Goal: Check status

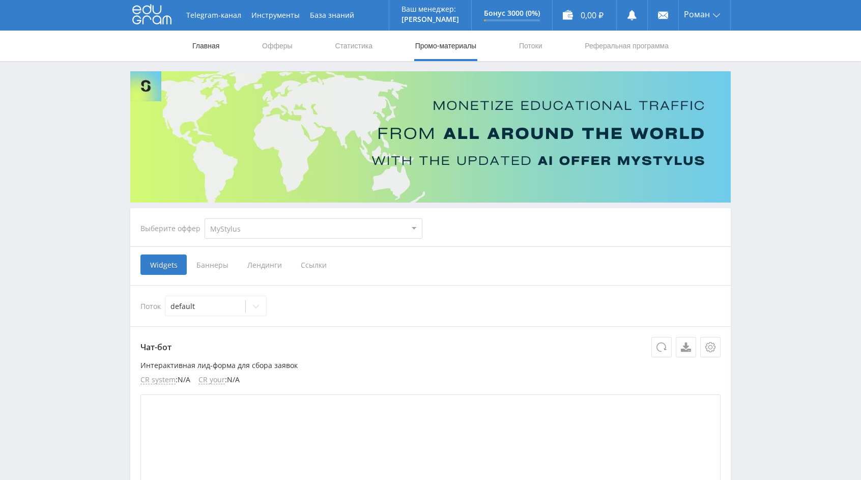
click at [210, 50] on link "Главная" at bounding box center [205, 46] width 29 height 31
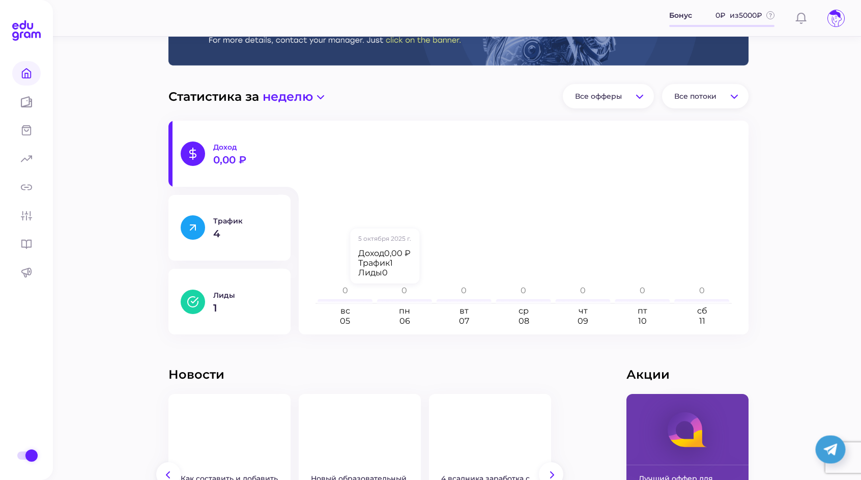
scroll to position [87, 0]
click at [228, 303] on p "1" at bounding box center [245, 308] width 65 height 10
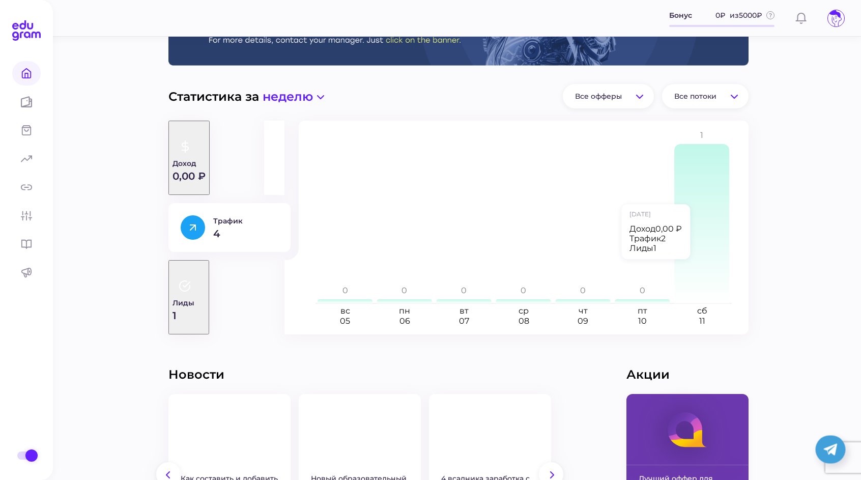
click at [706, 265] on icon at bounding box center [702, 223] width 55 height 159
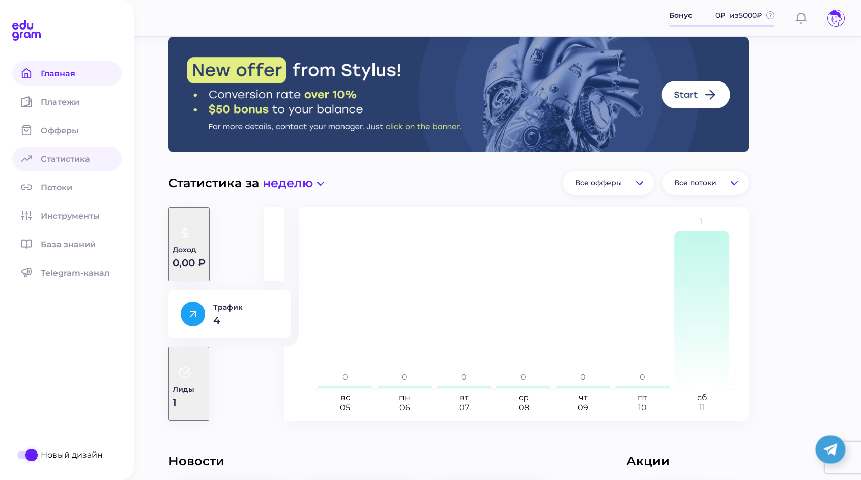
click at [50, 157] on span "Статистика" at bounding box center [72, 159] width 62 height 10
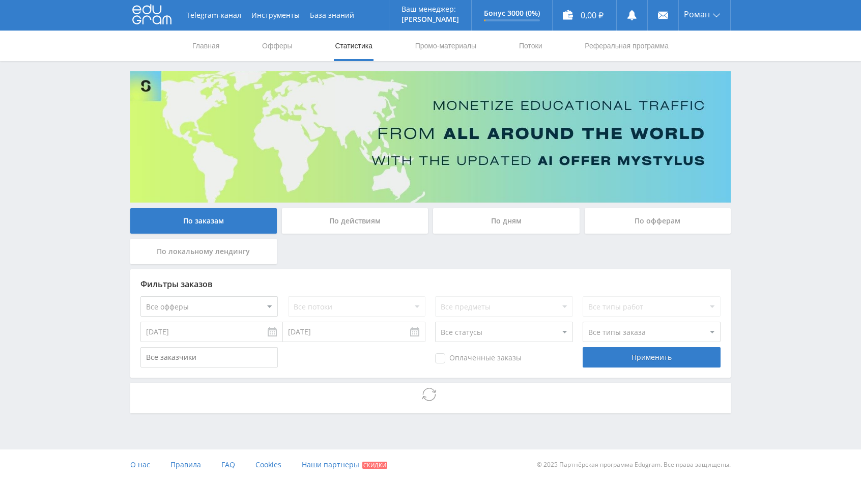
scroll to position [65, 0]
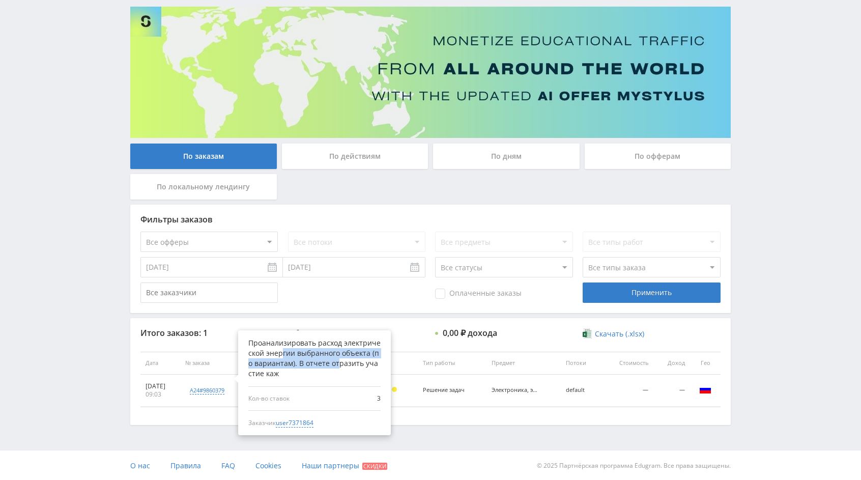
drag, startPoint x: 352, startPoint y: 362, endPoint x: 297, endPoint y: 353, distance: 55.7
click at [297, 353] on div "Проанализировать расход электрической энергии выбранного объекта (по вариантам)…" at bounding box center [314, 358] width 132 height 41
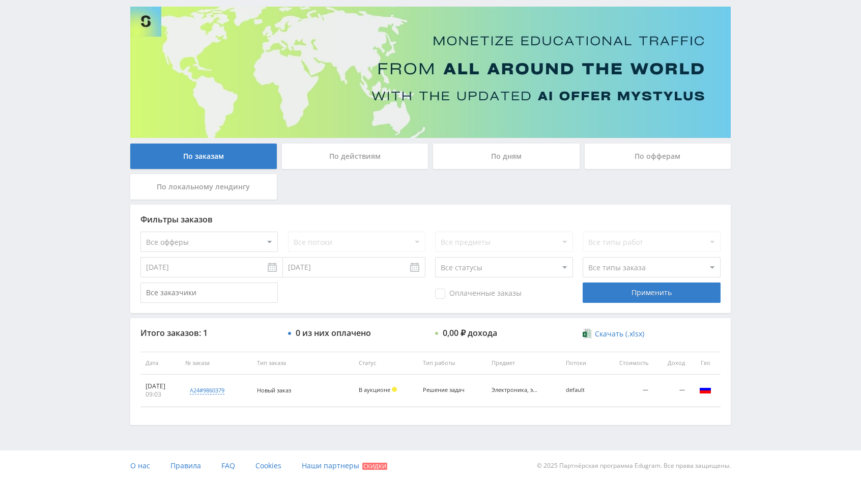
click at [154, 386] on div "11.10.2025" at bounding box center [161, 386] width 30 height 8
click at [160, 395] on div "09:03" at bounding box center [161, 394] width 30 height 8
click at [364, 158] on div "По действиям" at bounding box center [355, 156] width 147 height 25
click at [0, 0] on input "По действиям" at bounding box center [0, 0] width 0 height 0
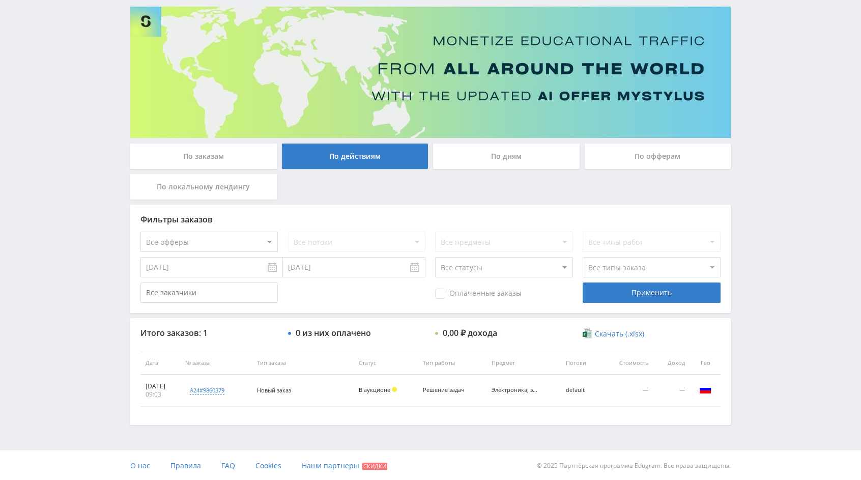
scroll to position [0, 0]
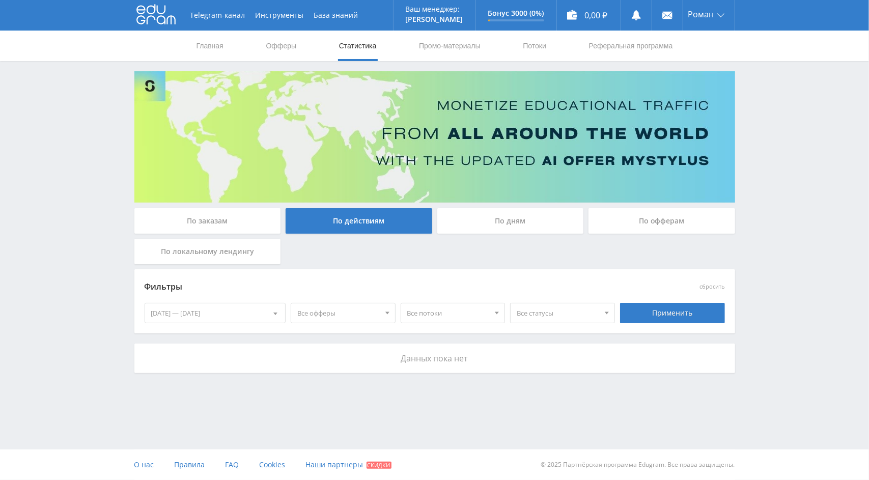
click at [504, 219] on div "По дням" at bounding box center [510, 220] width 147 height 25
click at [0, 0] on input "По дням" at bounding box center [0, 0] width 0 height 0
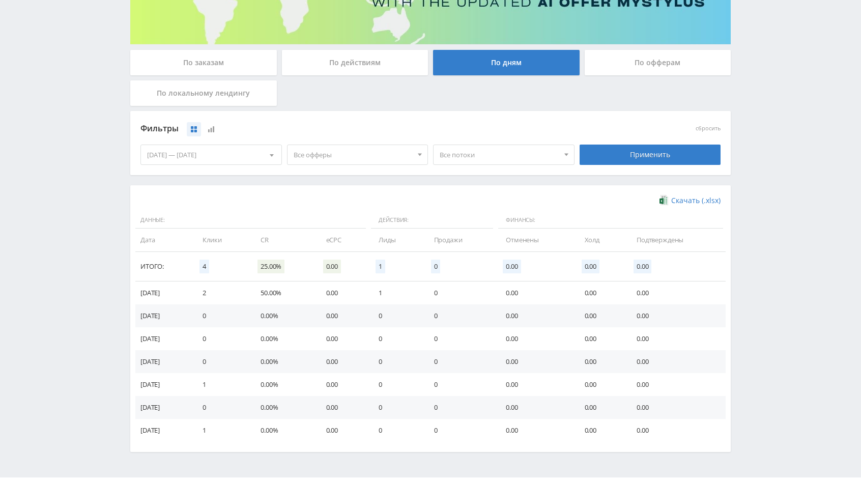
scroll to position [159, 0]
click at [294, 258] on td "25.00%" at bounding box center [282, 267] width 65 height 30
click at [617, 69] on div "По офферам" at bounding box center [658, 61] width 147 height 25
click at [0, 0] on input "По офферам" at bounding box center [0, 0] width 0 height 0
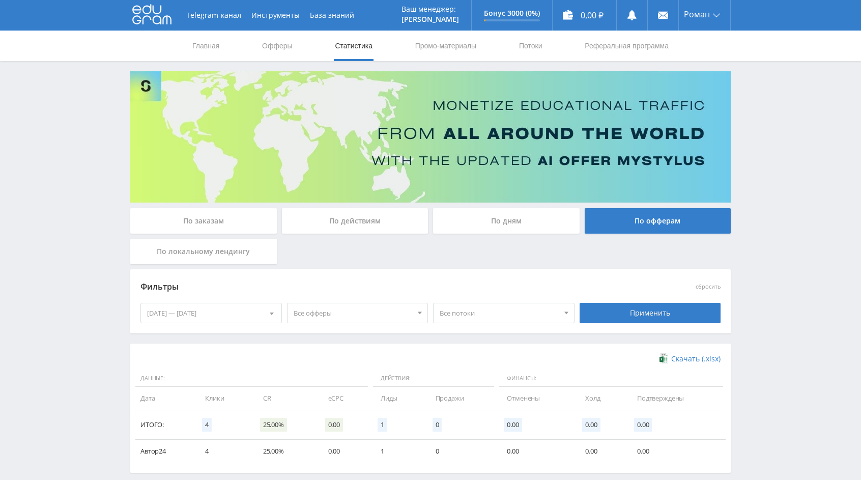
scroll to position [48, 0]
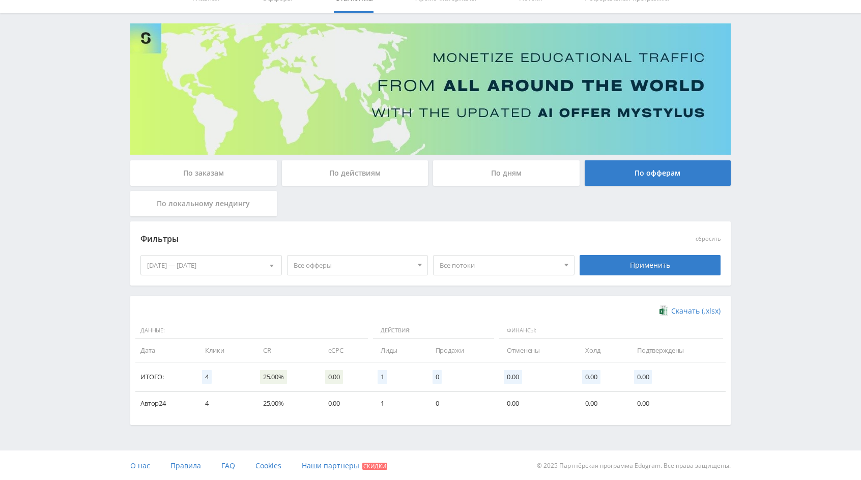
click at [207, 209] on div "По локальному лендингу" at bounding box center [203, 203] width 147 height 25
click at [0, 0] on input "По локальному лендингу" at bounding box center [0, 0] width 0 height 0
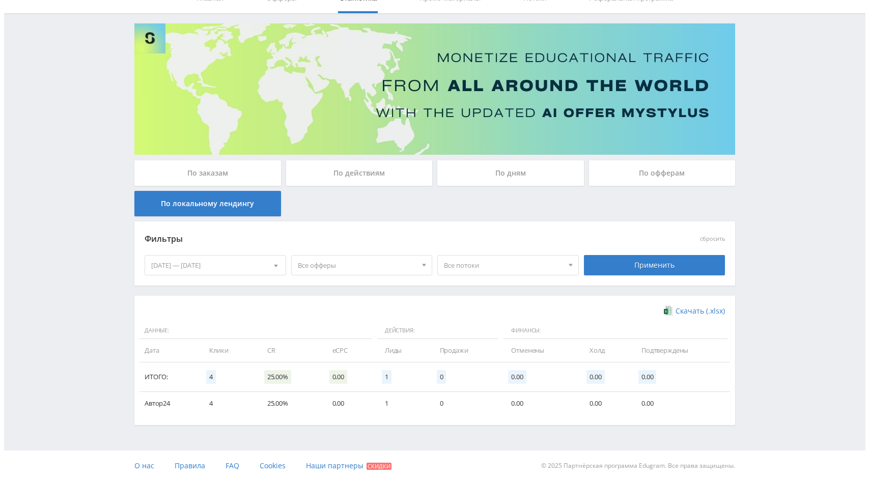
scroll to position [0, 0]
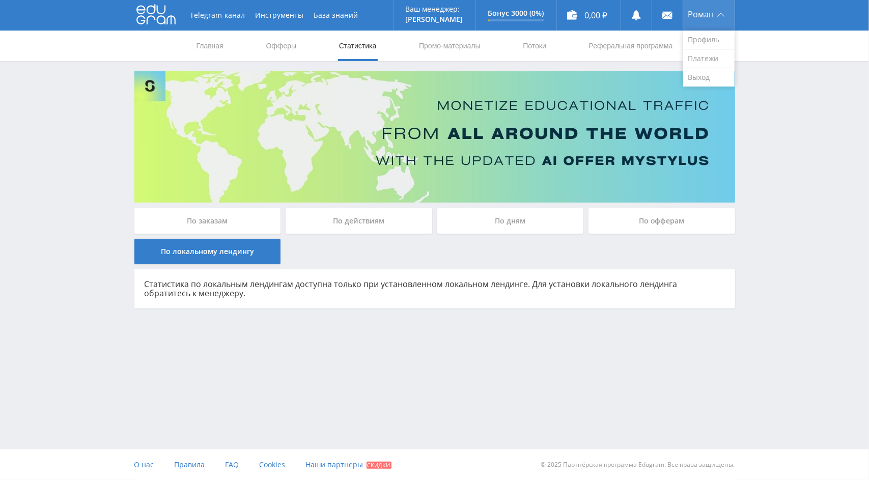
click at [731, 24] on div "Роман" at bounding box center [708, 15] width 51 height 31
click at [707, 38] on link "Профиль" at bounding box center [708, 40] width 51 height 19
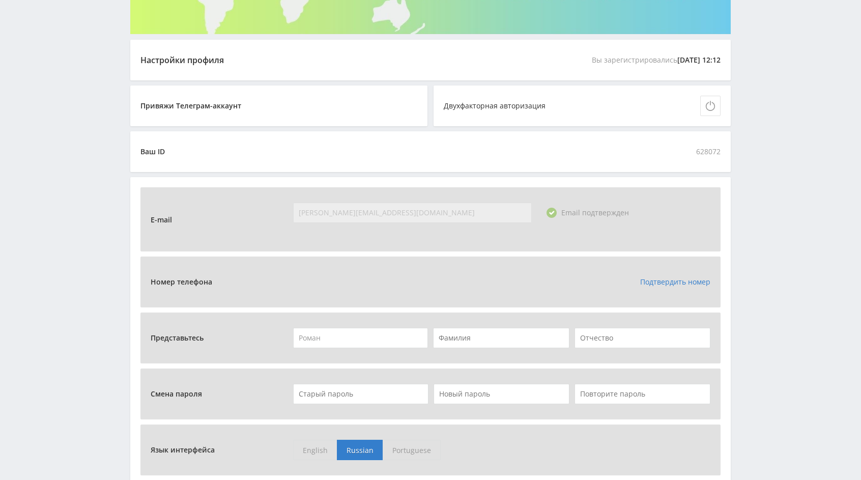
scroll to position [167, 0]
